Goal: Information Seeking & Learning: Learn about a topic

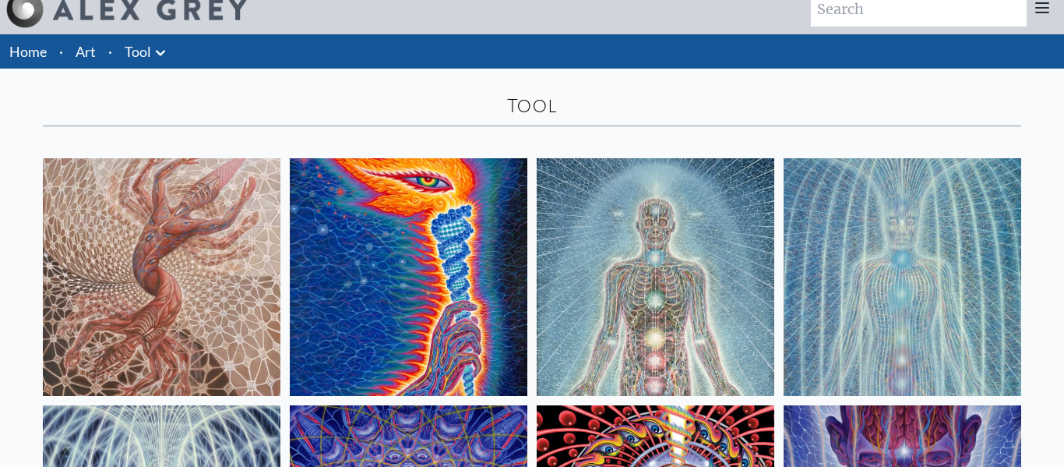
scroll to position [23, 0]
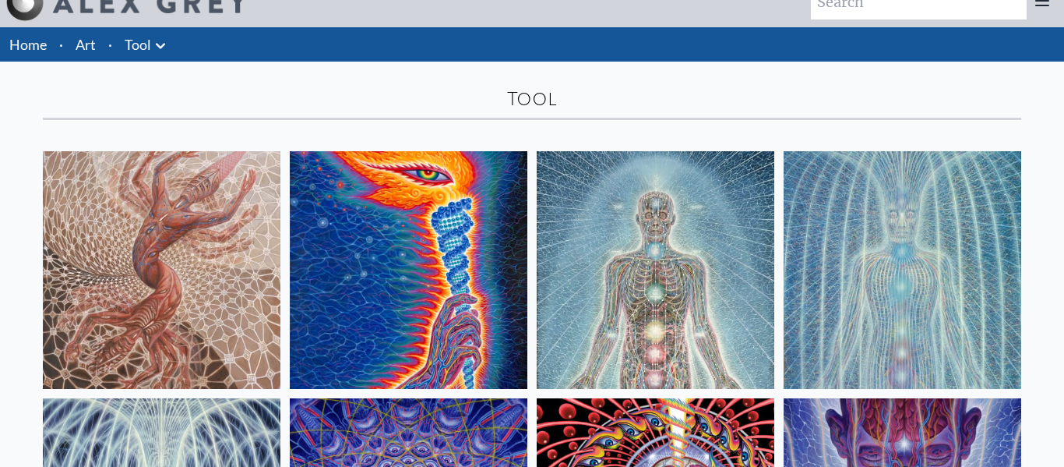
click at [178, 270] on img at bounding box center [162, 270] width 238 height 238
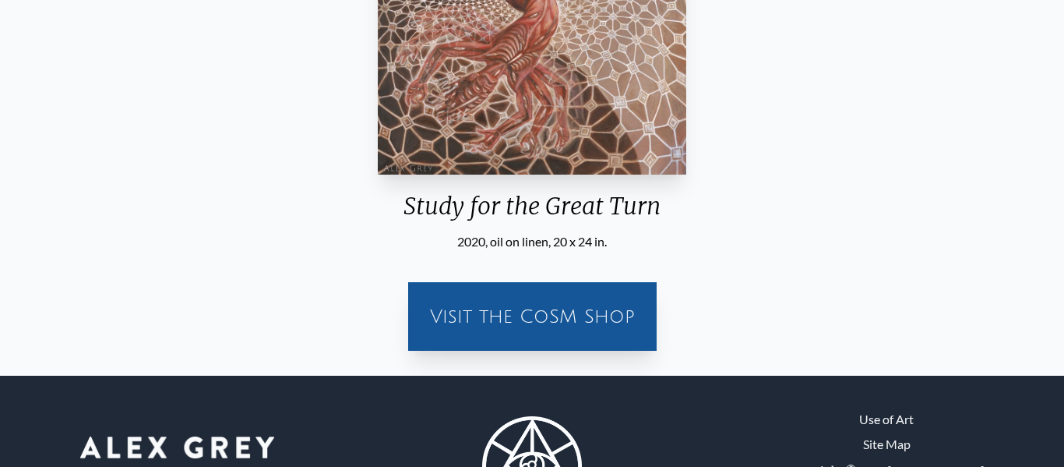
scroll to position [351, 0]
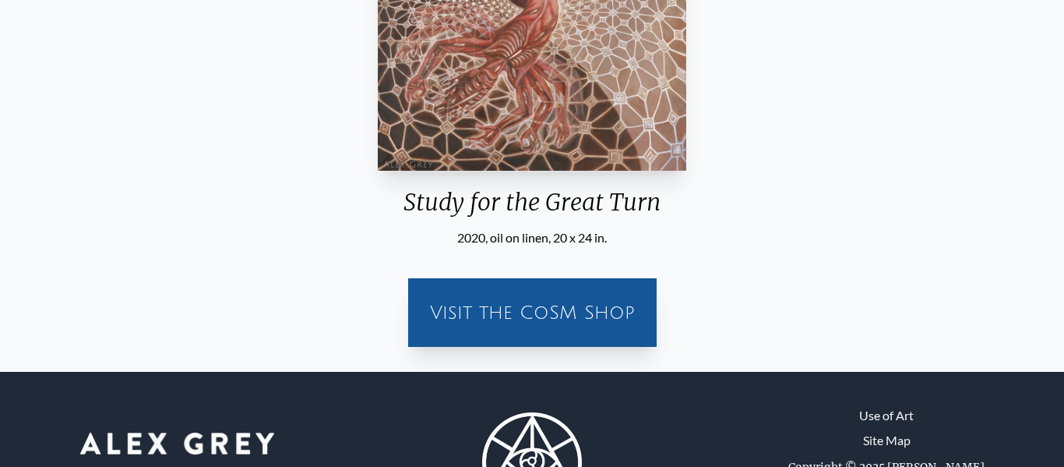
click at [567, 321] on div "Visit the CoSM Shop" at bounding box center [533, 312] width 230 height 50
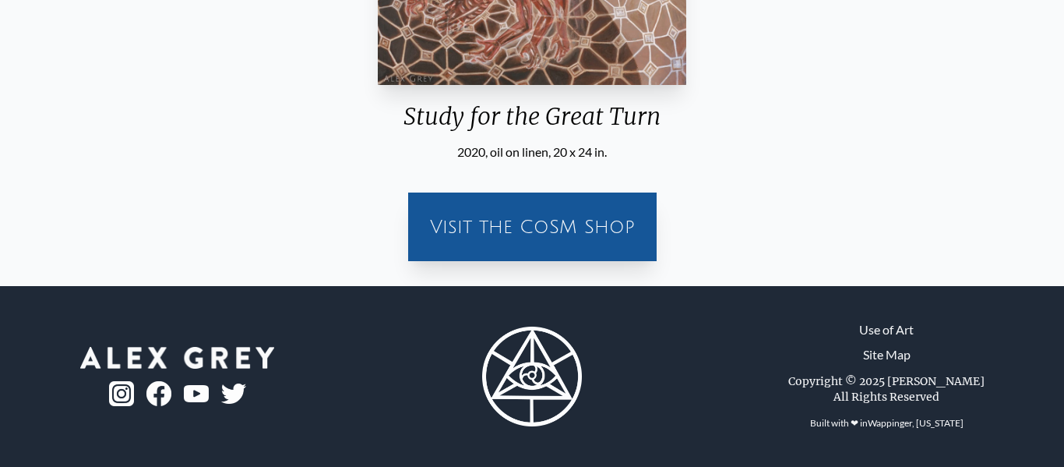
scroll to position [0, 0]
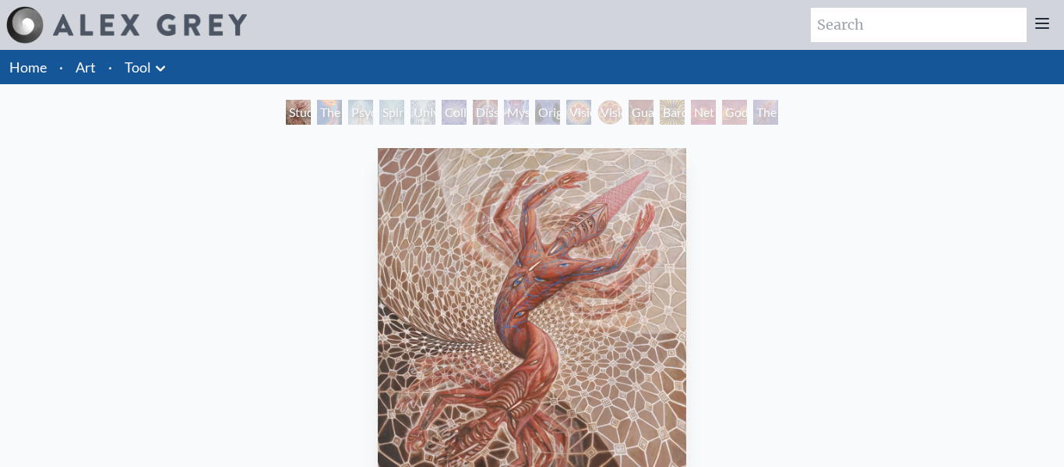
click at [311, 111] on div "Study for the Great Turn" at bounding box center [298, 112] width 25 height 25
click at [379, 111] on div "Spiritual Energy System" at bounding box center [391, 112] width 25 height 25
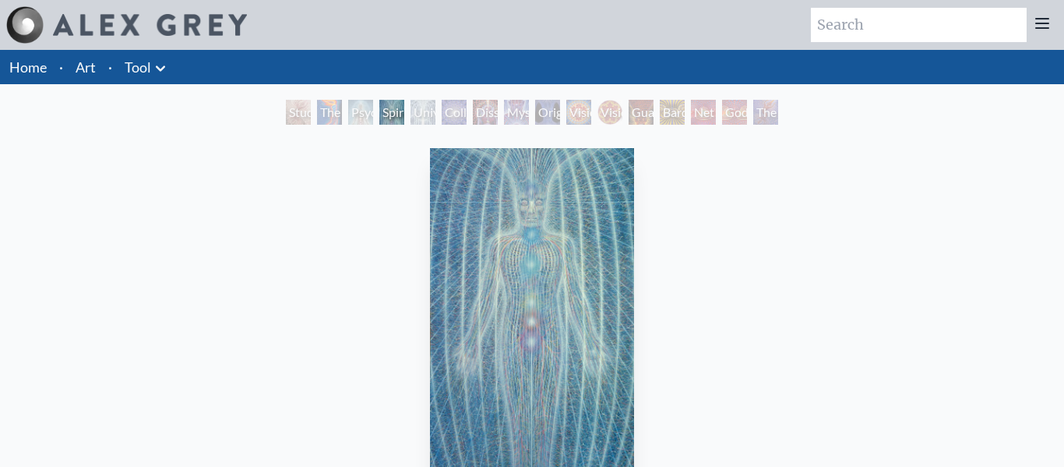
click at [498, 114] on div "Dissectional Art for Tool's Lateralus CD" at bounding box center [485, 112] width 25 height 25
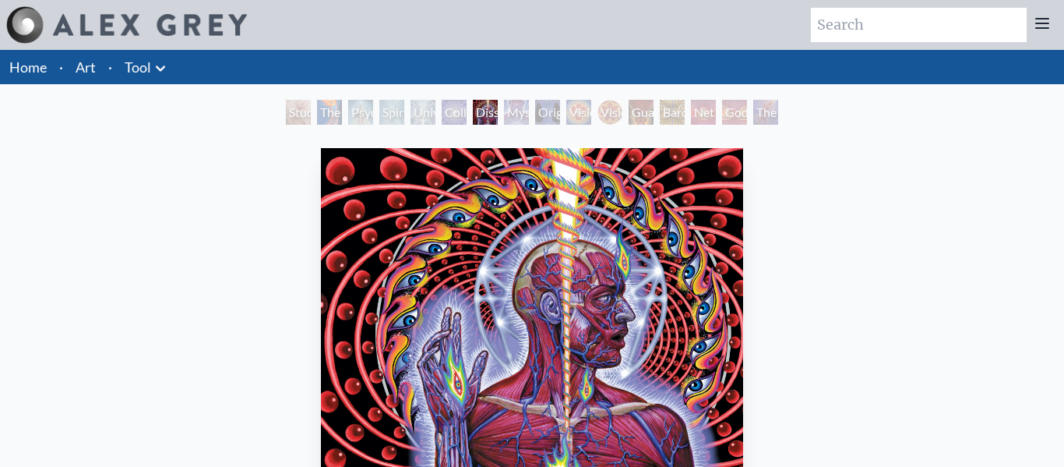
click at [560, 115] on div "Original Face" at bounding box center [547, 112] width 25 height 25
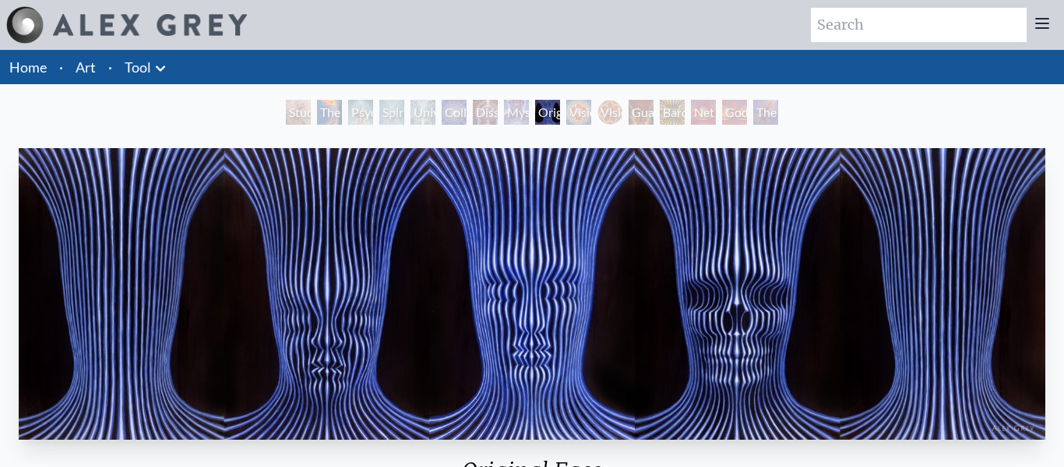
click at [537, 111] on div "Original Face" at bounding box center [547, 112] width 25 height 25
click at [767, 113] on div "The Great Turn" at bounding box center [765, 112] width 25 height 25
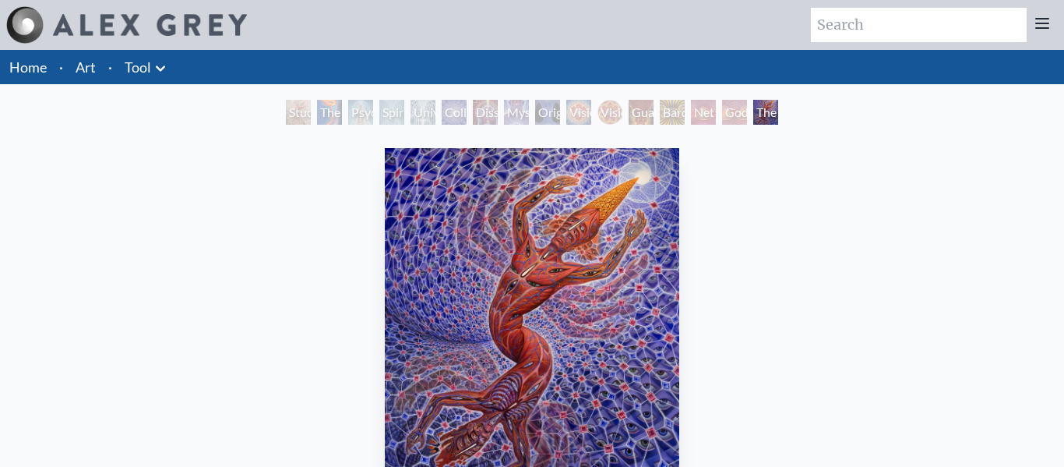
click at [745, 111] on div "Godself" at bounding box center [734, 112] width 25 height 25
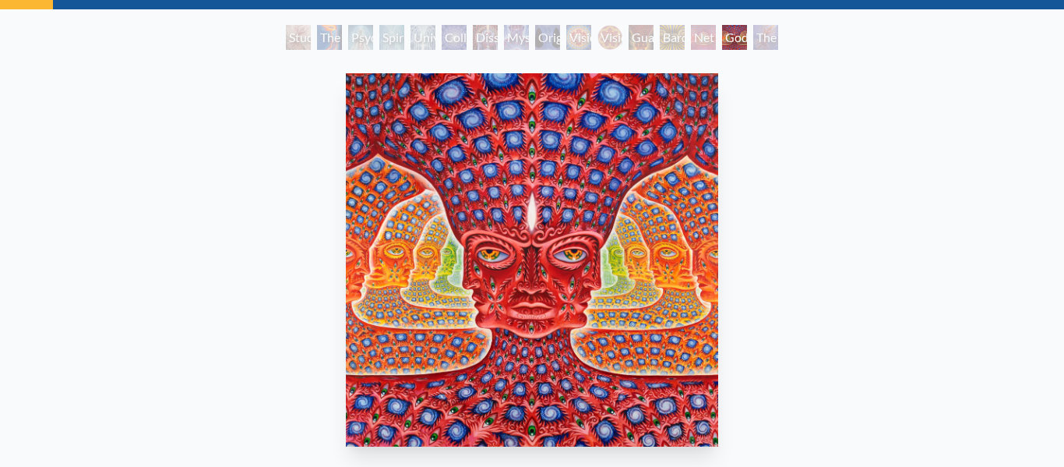
scroll to position [84, 0]
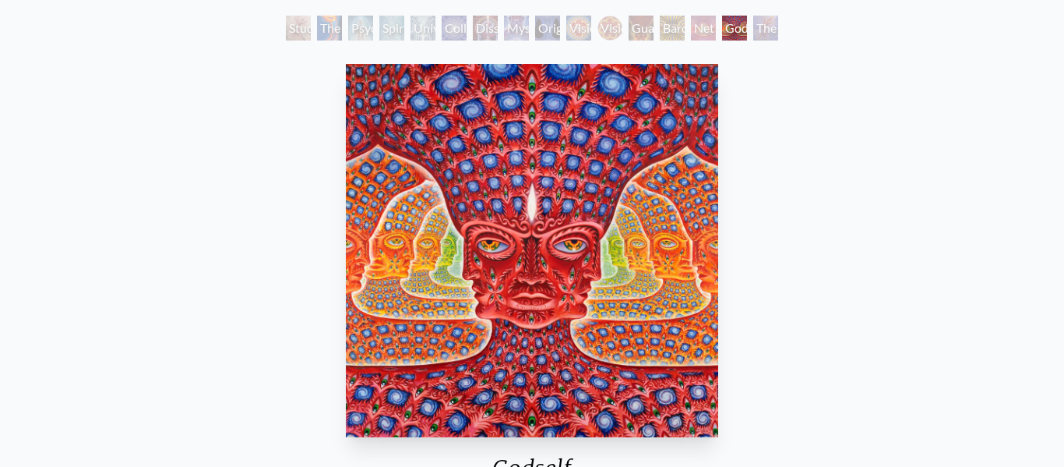
click at [716, 23] on div "Net of Being" at bounding box center [703, 28] width 25 height 25
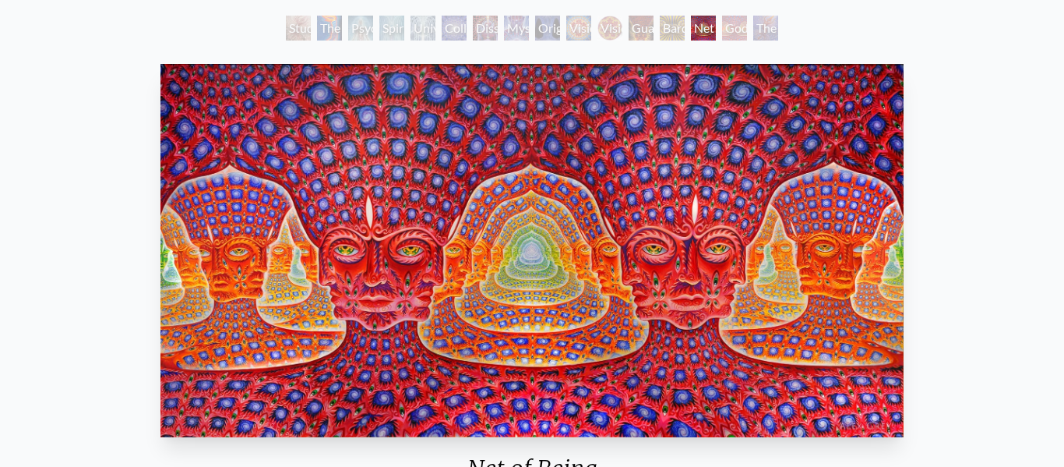
click at [673, 40] on div "Bardo Being" at bounding box center [672, 28] width 25 height 25
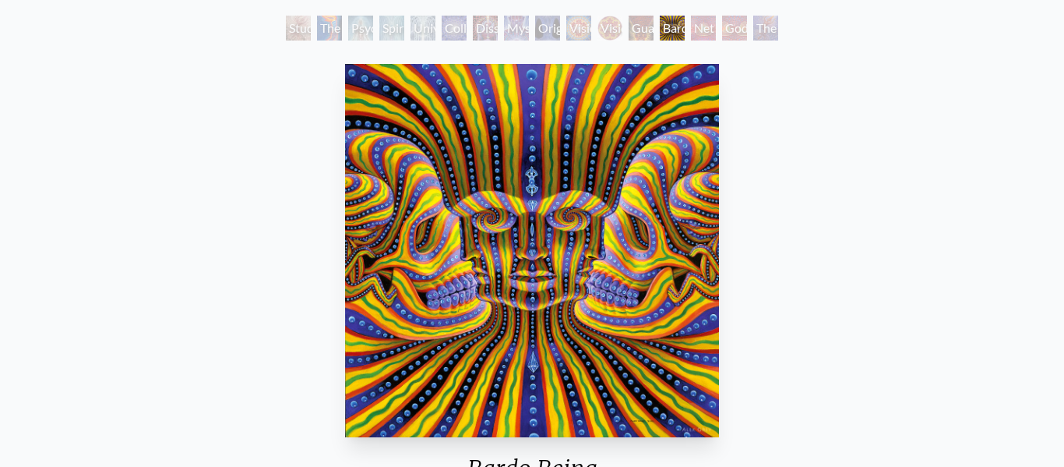
click at [640, 34] on div "Guardian of Infinite Vision" at bounding box center [641, 28] width 25 height 25
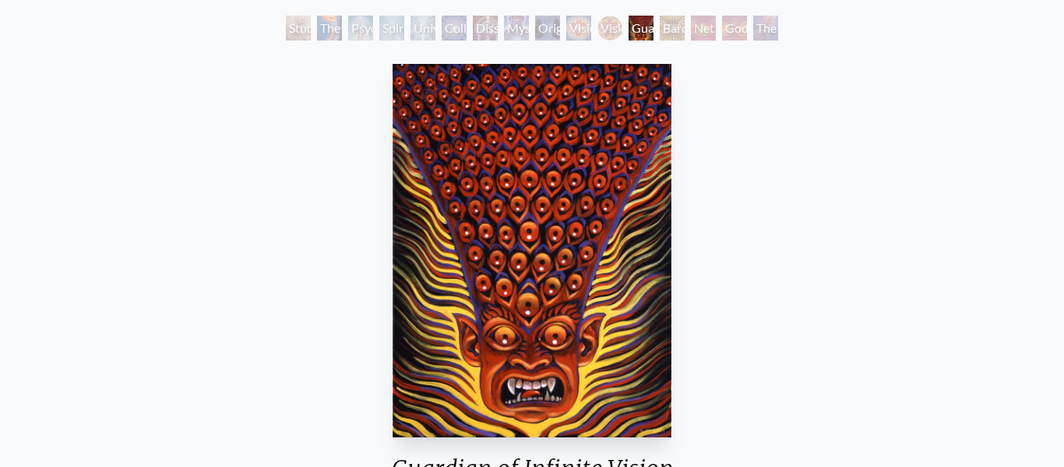
click at [612, 32] on div "Vision Crystal Tondo" at bounding box center [609, 28] width 25 height 25
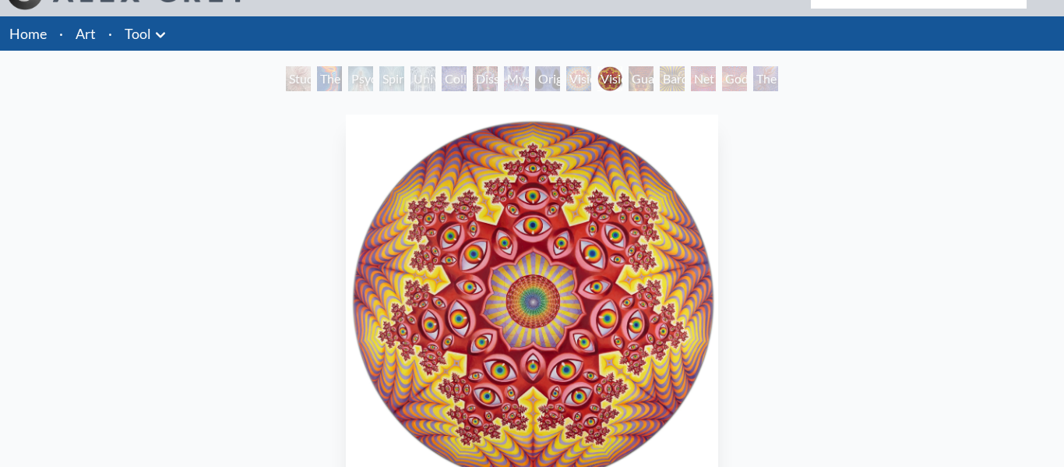
scroll to position [30, 0]
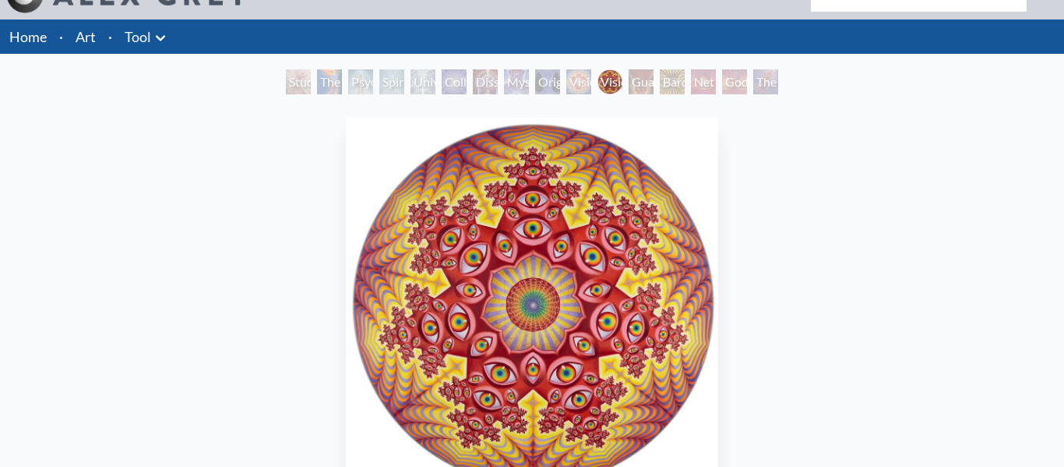
click at [597, 80] on div "Vision Crystal Tondo" at bounding box center [609, 81] width 25 height 25
click at [580, 88] on div "Vision Crystal" at bounding box center [578, 81] width 25 height 25
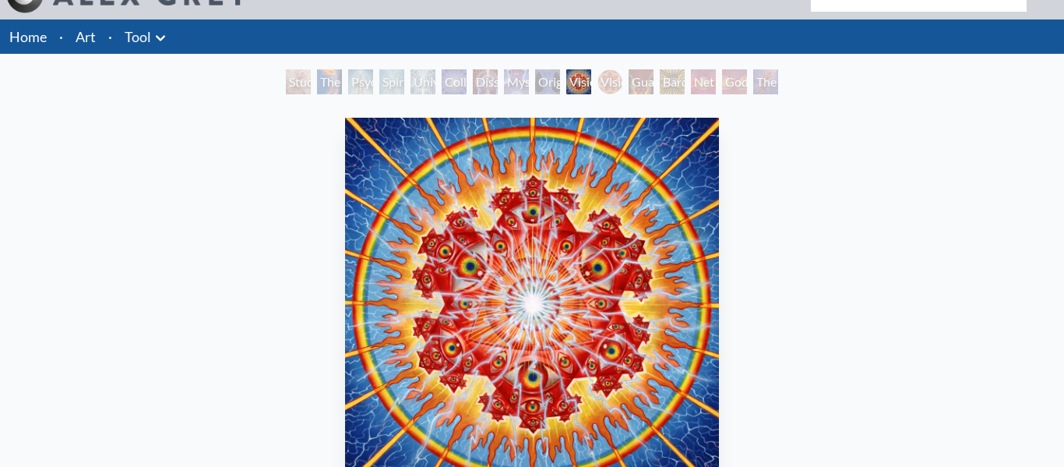
click at [548, 91] on div "Original Face" at bounding box center [547, 81] width 25 height 25
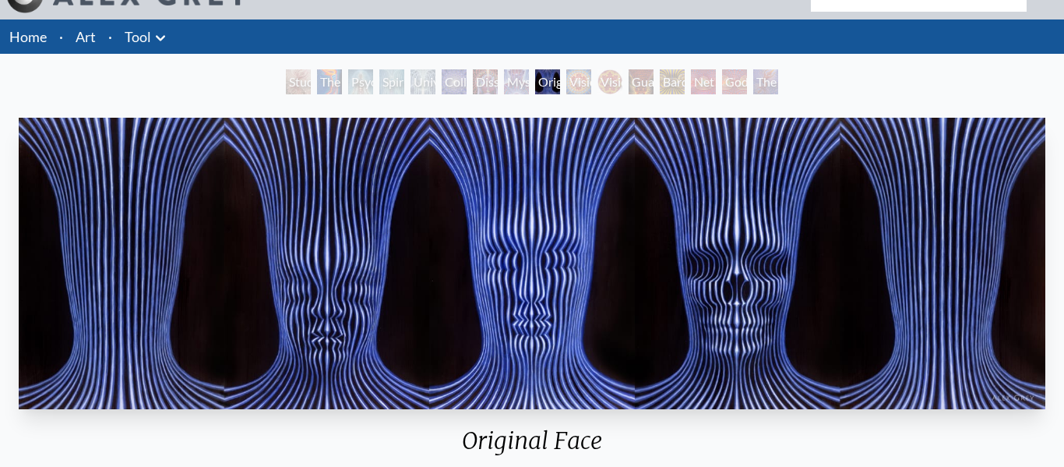
click at [514, 92] on div "Mystic Eye" at bounding box center [516, 81] width 25 height 25
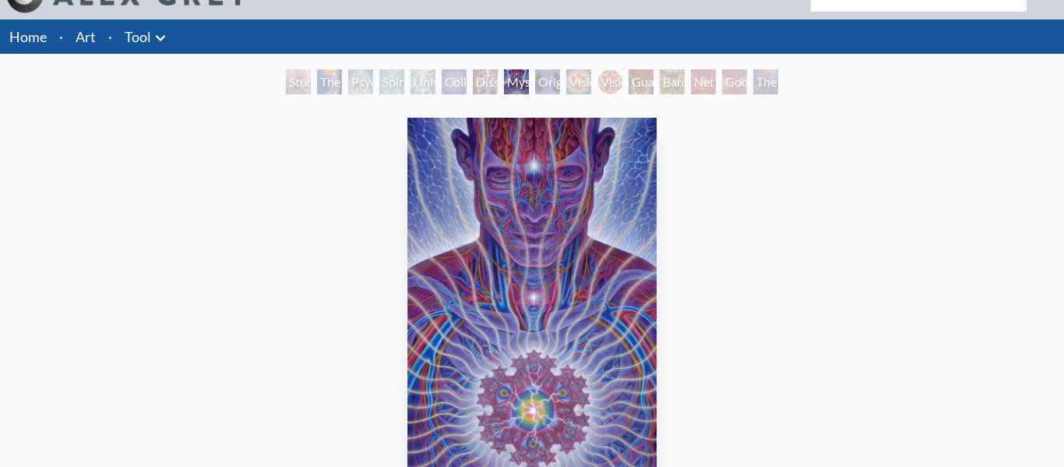
click at [486, 90] on div "Dissectional Art for Tool's Lateralus CD" at bounding box center [485, 81] width 25 height 25
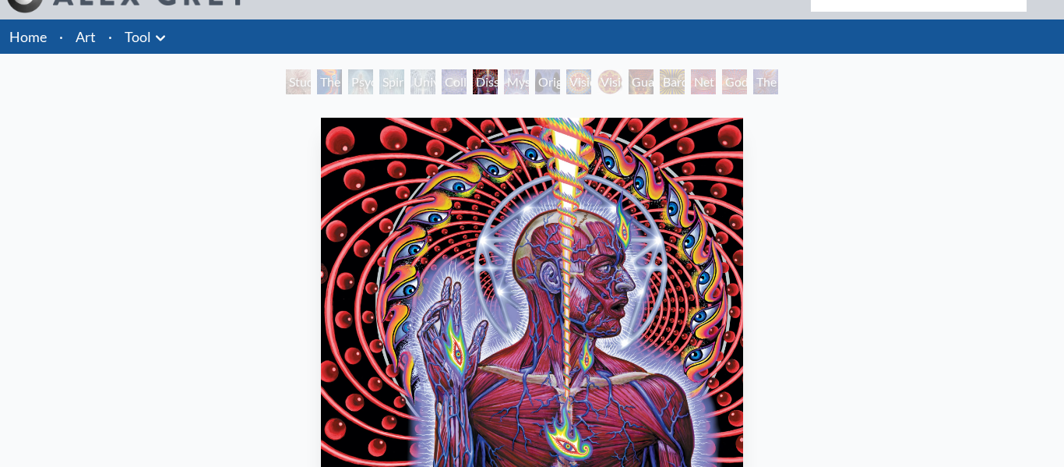
click at [450, 90] on div "Collective Vision" at bounding box center [454, 81] width 25 height 25
